Goal: Information Seeking & Learning: Learn about a topic

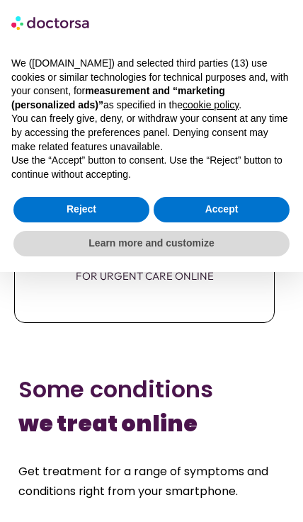
click at [175, 202] on button "Accept" at bounding box center [222, 210] width 136 height 26
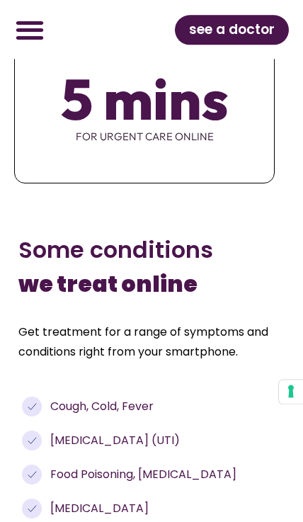
scroll to position [1591, 0]
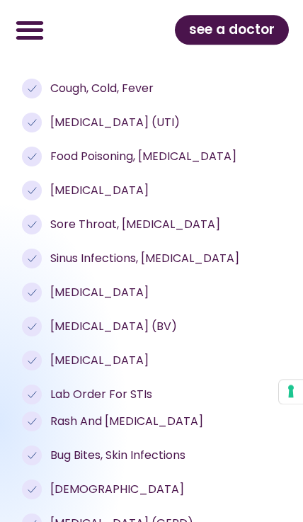
click at [61, 318] on span "[MEDICAL_DATA] (BV)" at bounding box center [112, 326] width 130 height 17
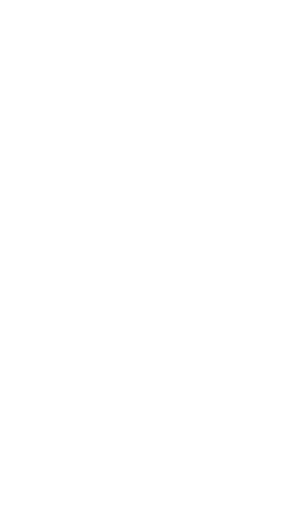
scroll to position [5093, 0]
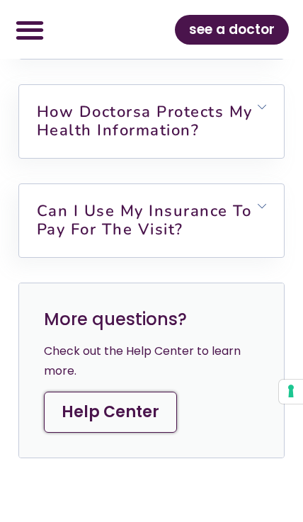
click at [62, 232] on link "Can I use my insurance to pay for the visit?" at bounding box center [144, 221] width 215 height 40
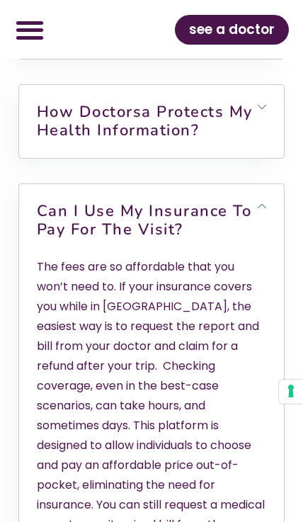
click at [49, 130] on link "How Doctorsa protects my health information?" at bounding box center [145, 121] width 216 height 40
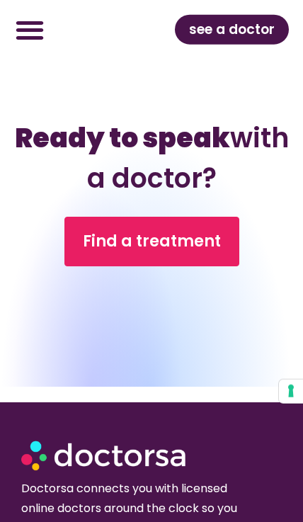
scroll to position [6132, 0]
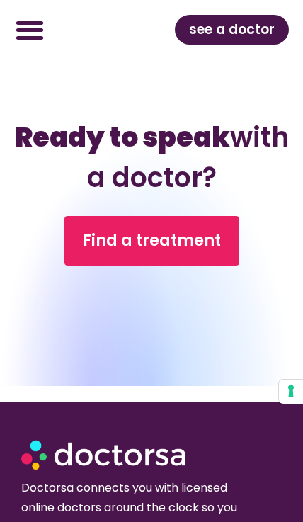
click at [109, 252] on span "Find a treatment" at bounding box center [152, 241] width 138 height 23
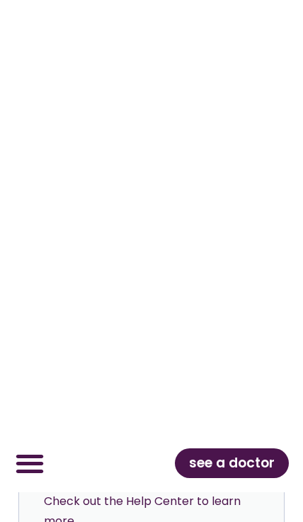
scroll to position [4943, 0]
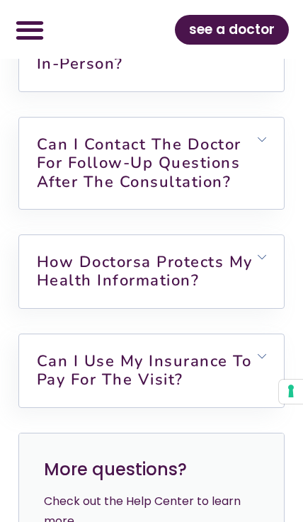
click at [57, 186] on link "Can I contact the doctor for follow-up questions after the consultation?" at bounding box center [139, 163] width 205 height 59
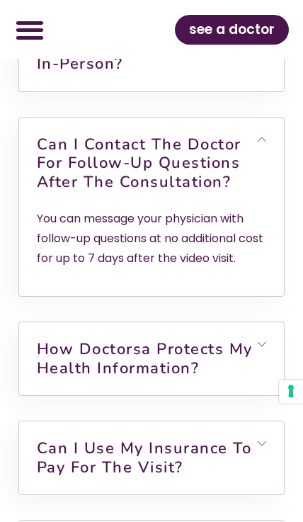
click at [79, 378] on link "How Doctorsa protects my health information?" at bounding box center [145, 359] width 216 height 40
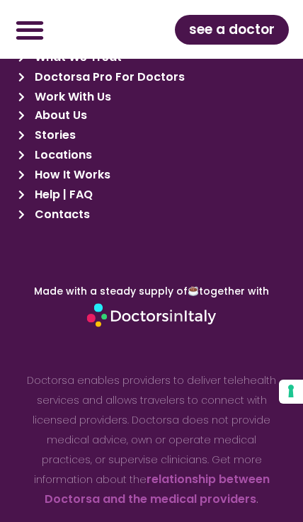
scroll to position [6674, 0]
